Goal: Information Seeking & Learning: Find specific fact

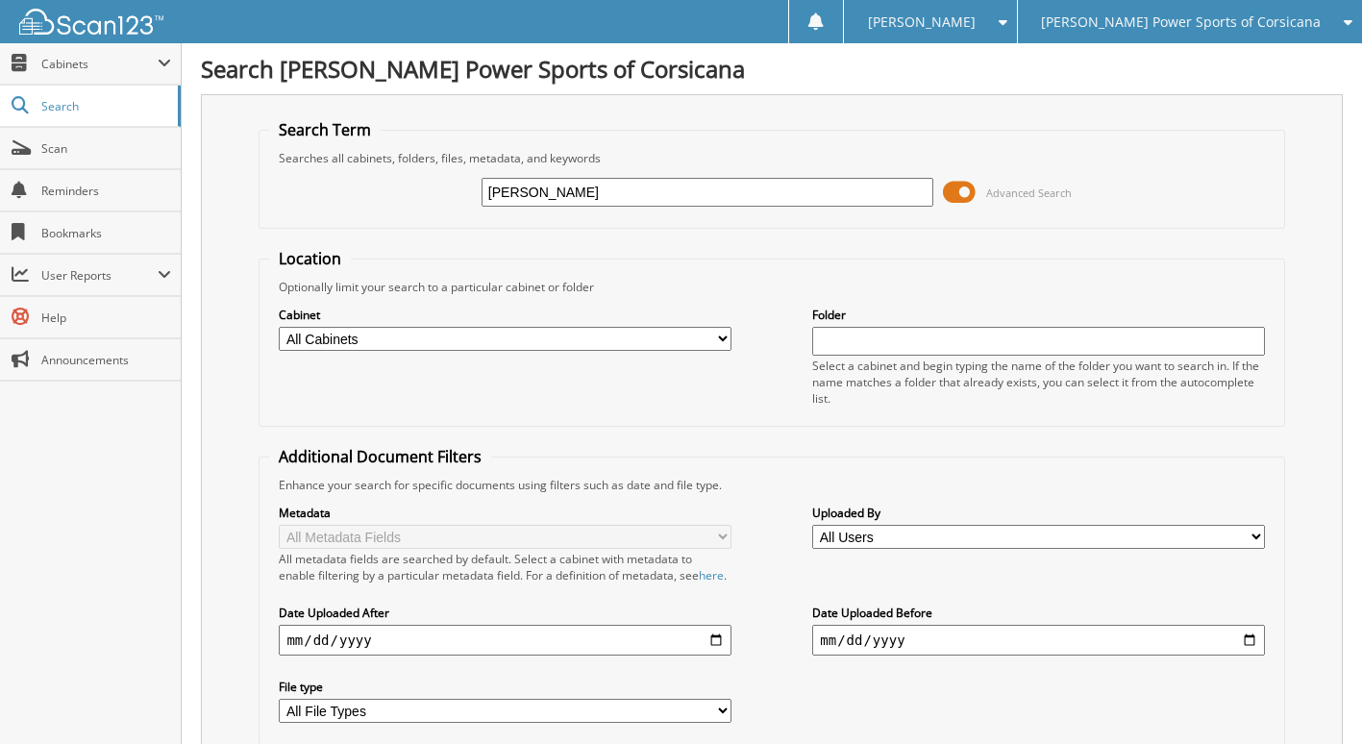
type input "[PERSON_NAME]"
drag, startPoint x: 956, startPoint y: 190, endPoint x: 910, endPoint y: 205, distance: 48.4
click at [956, 189] on span at bounding box center [959, 192] width 33 height 29
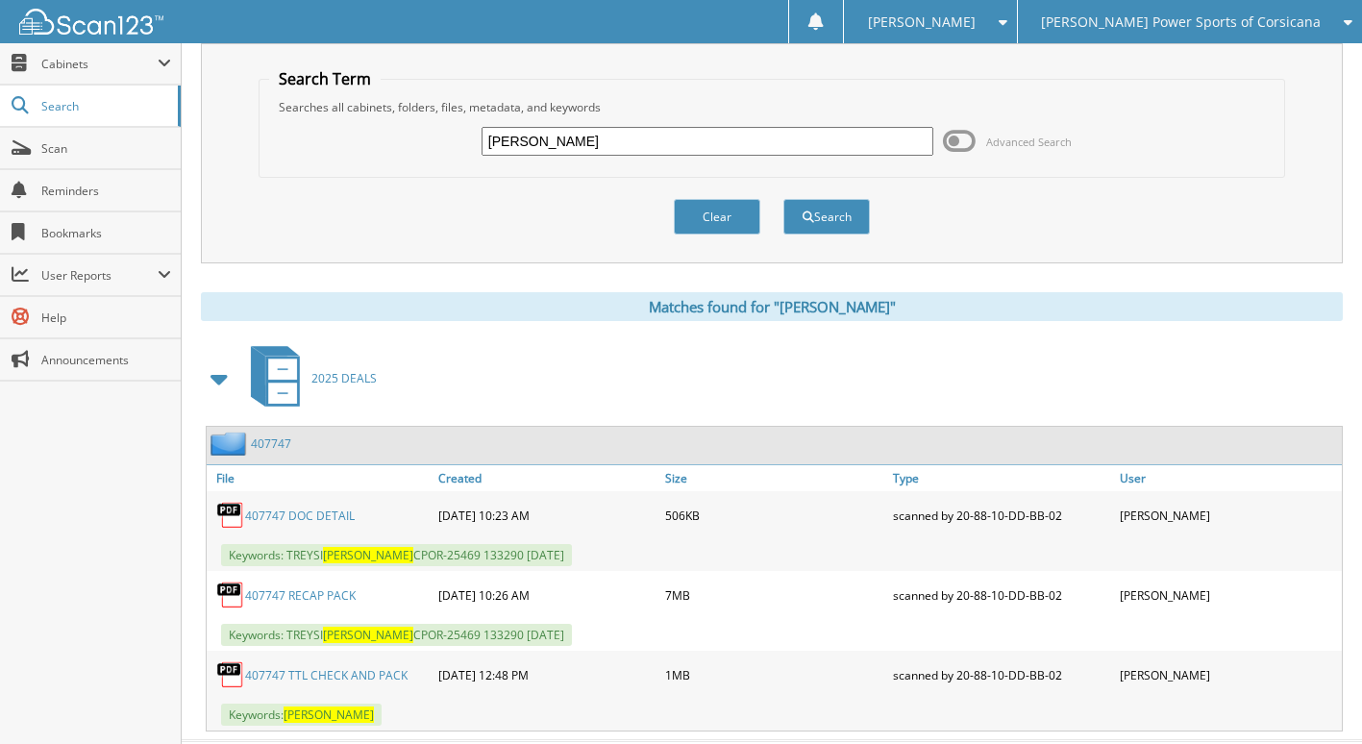
scroll to position [96, 0]
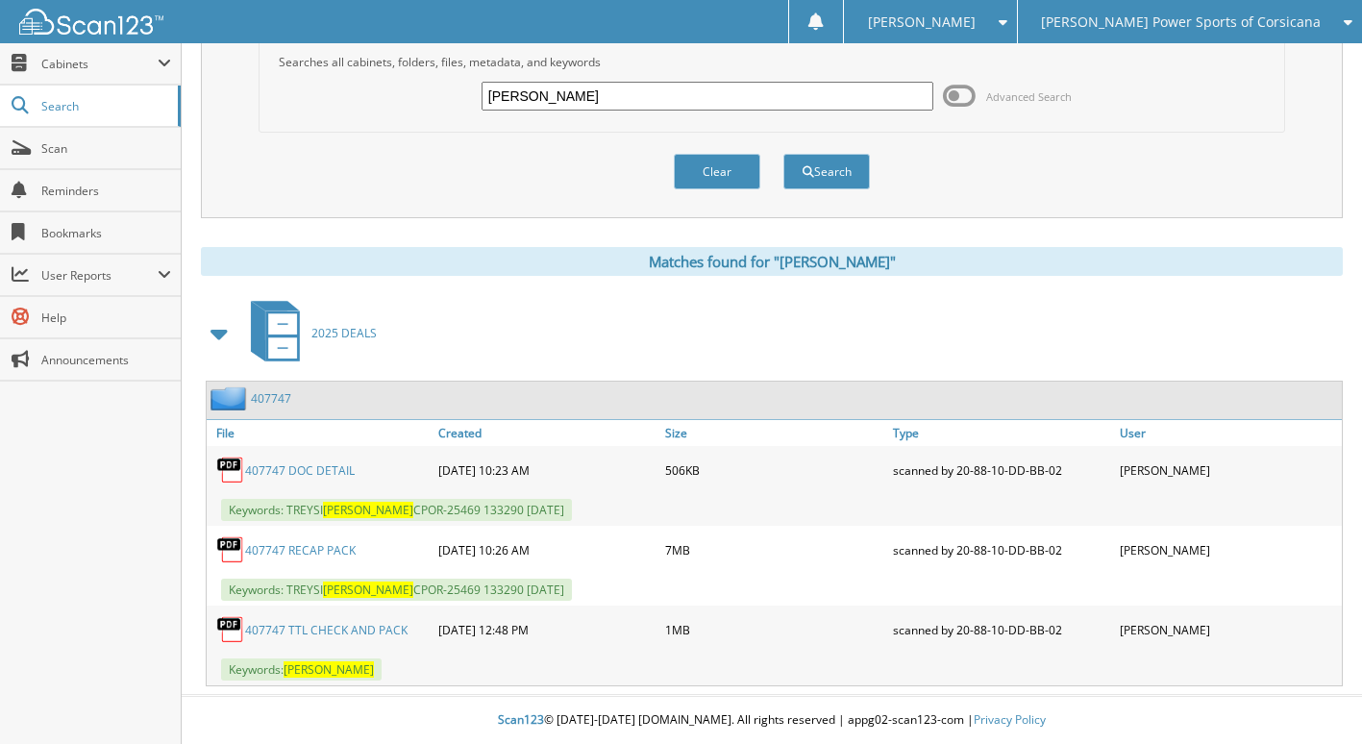
click at [614, 100] on input "[PERSON_NAME]" at bounding box center [708, 96] width 452 height 29
type input "[PERSON_NAME]"
click at [784, 154] on button "Search" at bounding box center [827, 172] width 87 height 36
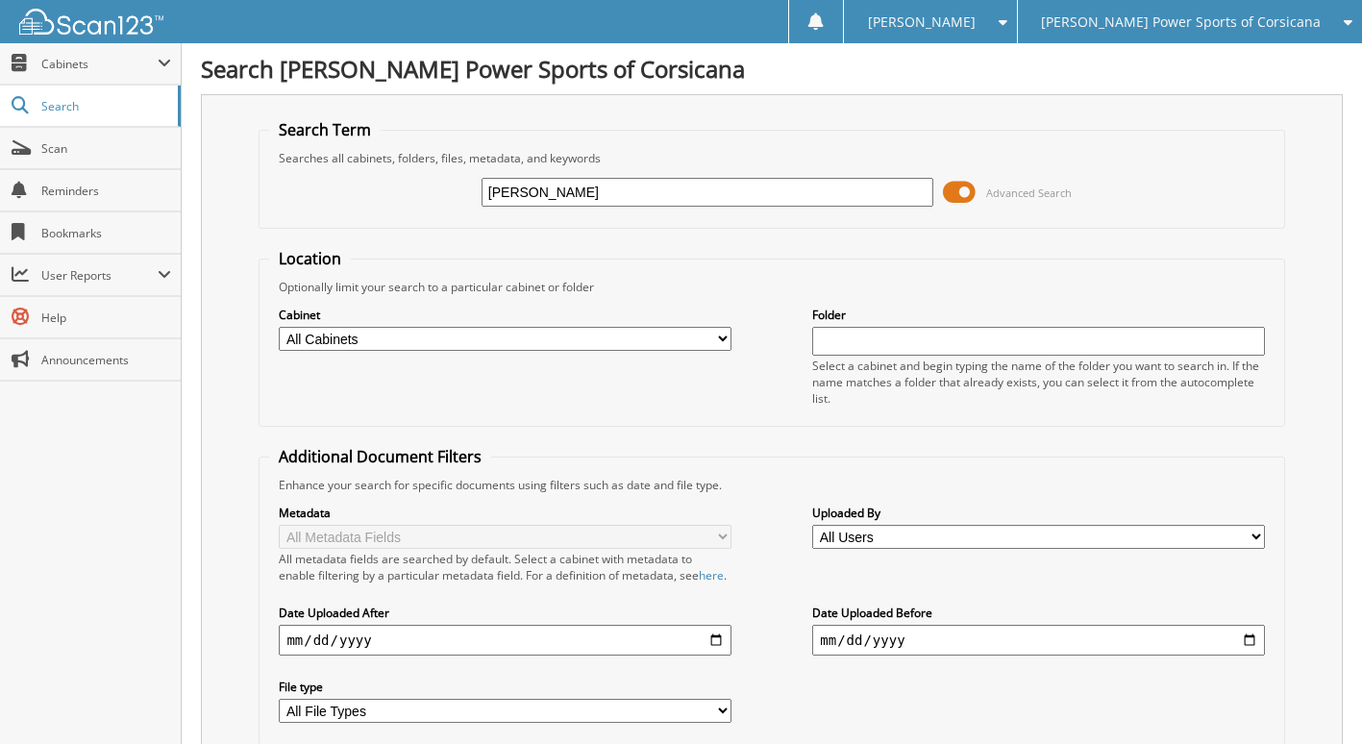
click at [979, 199] on span "Advanced Search" at bounding box center [1007, 192] width 129 height 29
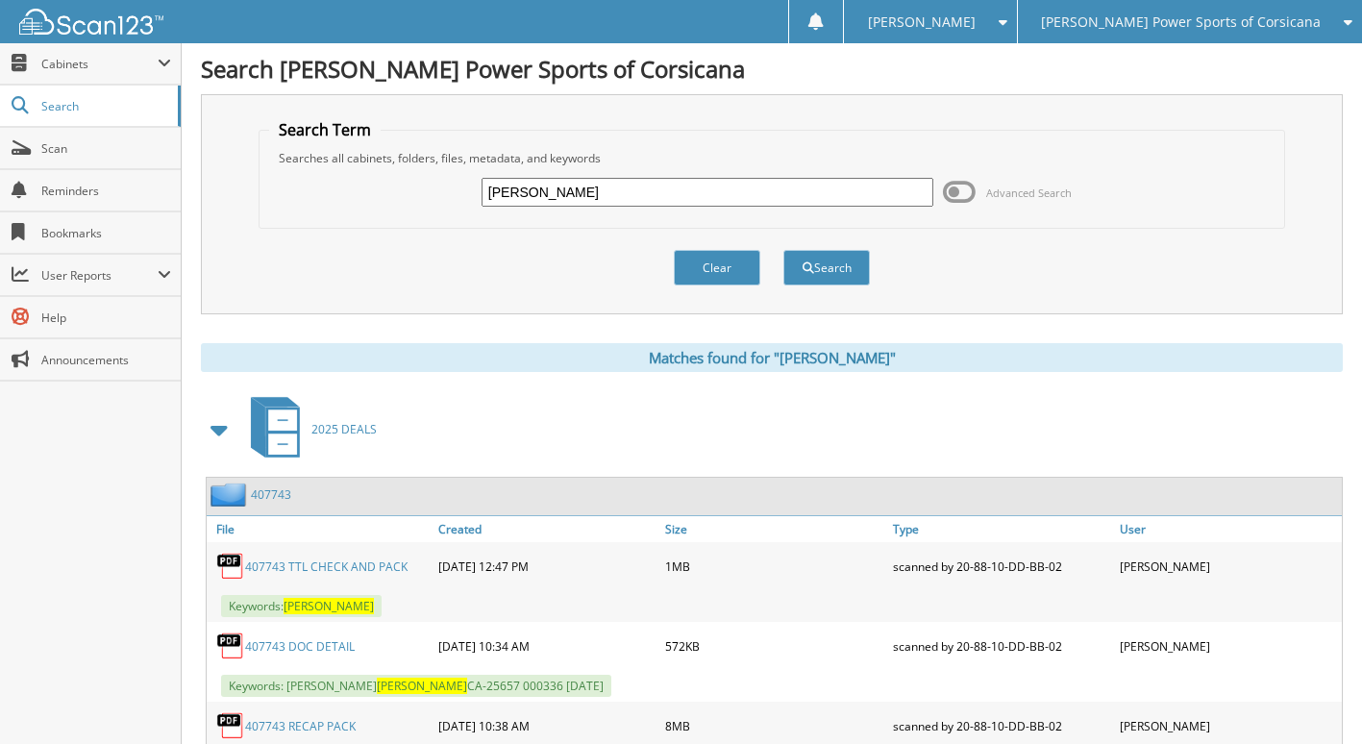
drag, startPoint x: 559, startPoint y: 184, endPoint x: 358, endPoint y: 118, distance: 211.3
click at [340, 116] on div "Search Term Searches all cabinets, folders, files, metadata, and keywords MICHA…" at bounding box center [772, 204] width 1142 height 220
type input "CAMARGO"
click at [784, 250] on button "Search" at bounding box center [827, 268] width 87 height 36
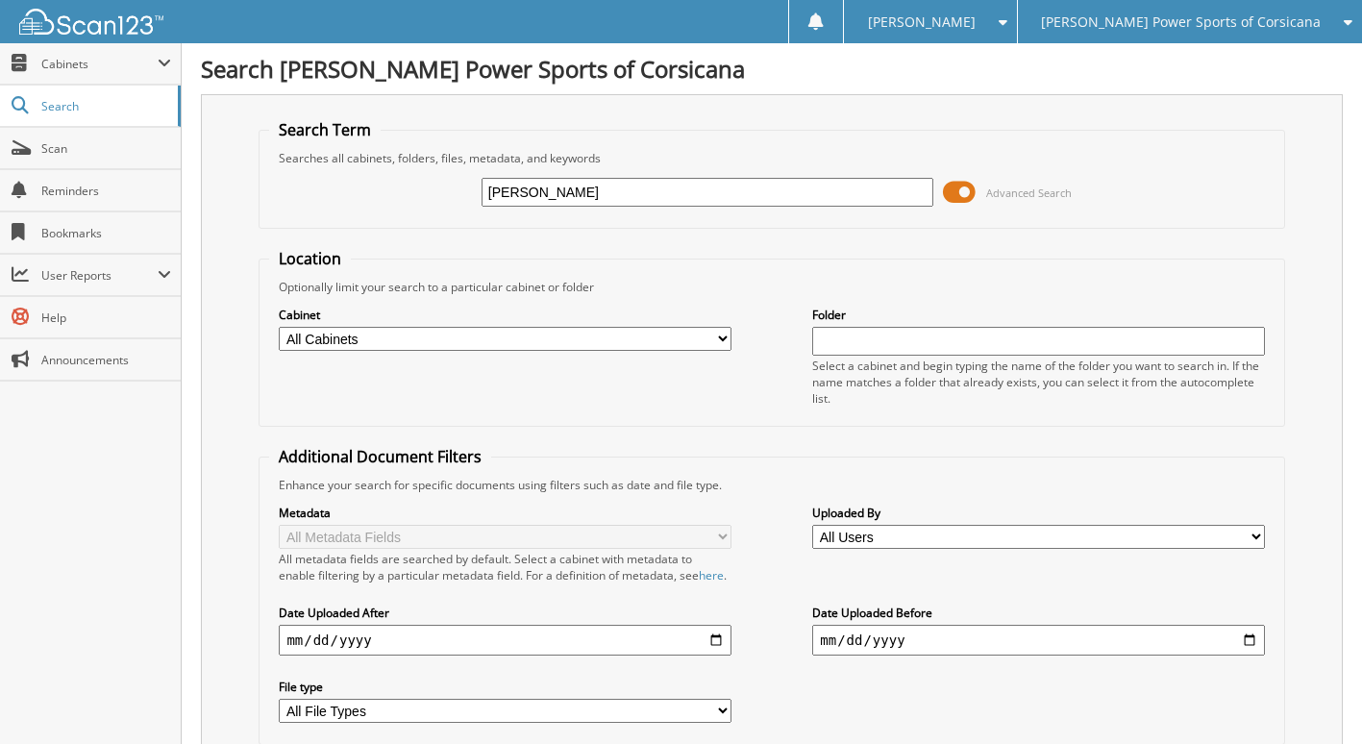
click at [960, 185] on span at bounding box center [959, 192] width 33 height 29
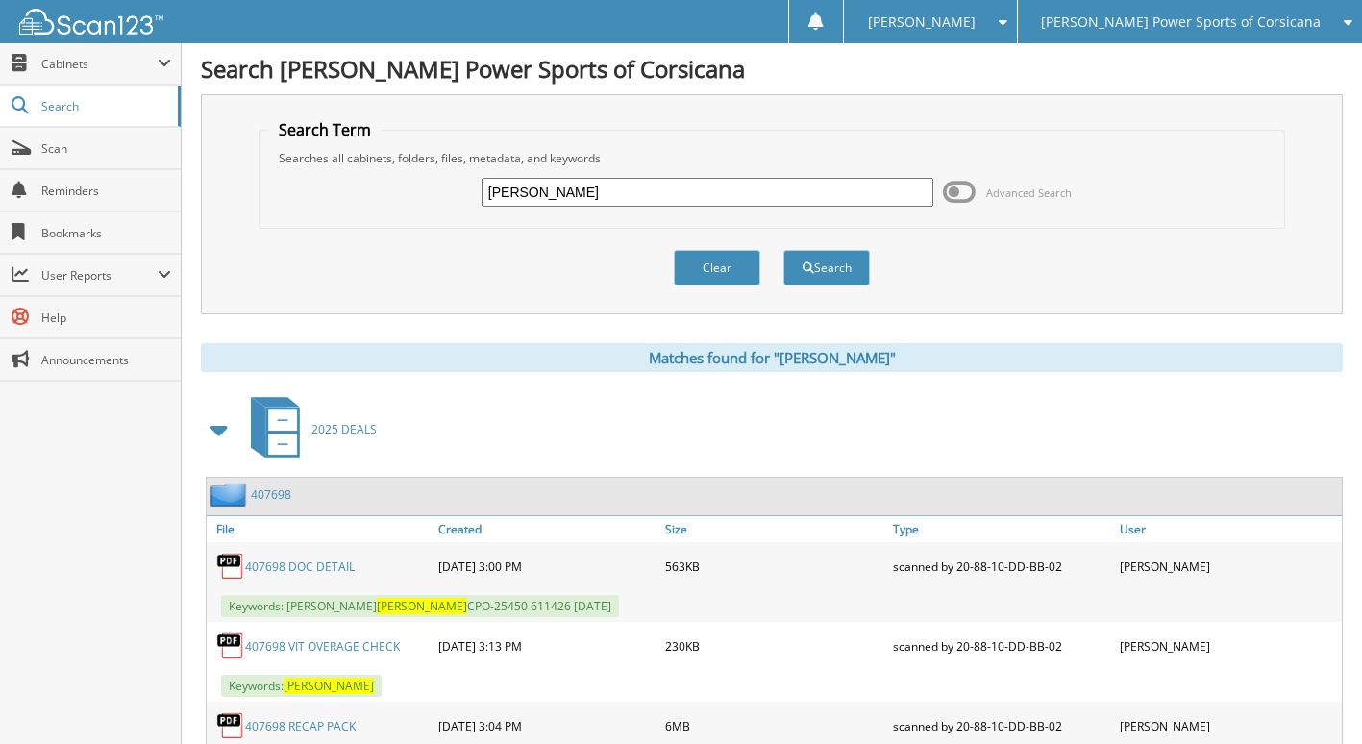
click at [1240, 24] on span "[PERSON_NAME] Power Sports of Corsicana" at bounding box center [1181, 22] width 280 height 12
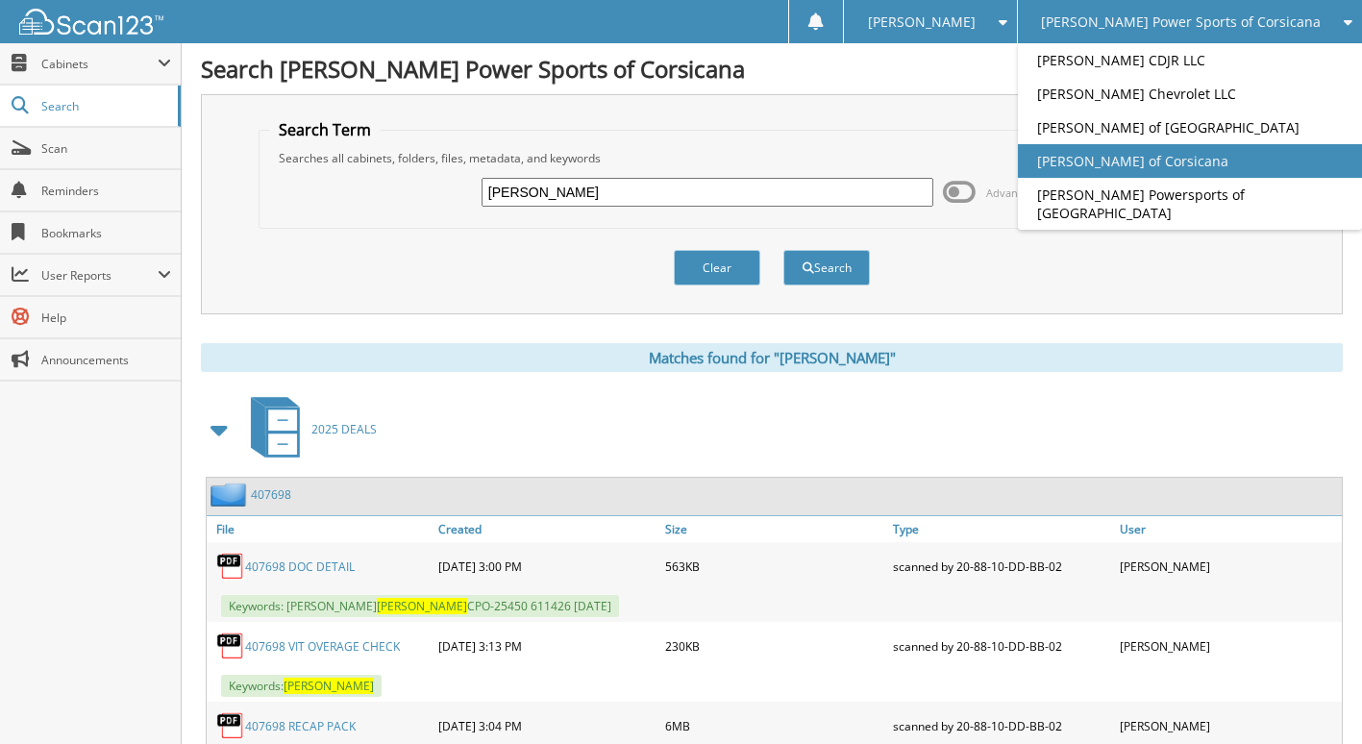
click at [1221, 169] on link "[PERSON_NAME] of Corsicana" at bounding box center [1190, 161] width 344 height 34
